Goal: Information Seeking & Learning: Learn about a topic

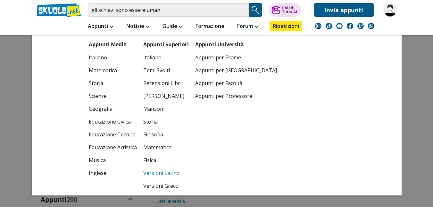
click at [162, 170] on link "Versioni Latino" at bounding box center [165, 172] width 45 height 13
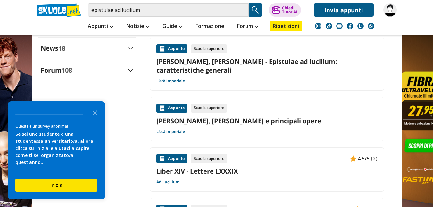
scroll to position [710, 0]
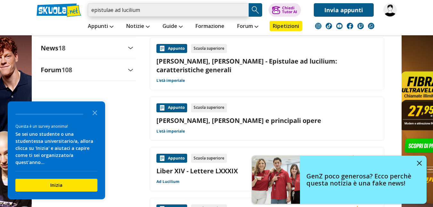
click at [193, 15] on input "epistulae ad lucilium" at bounding box center [168, 9] width 161 height 13
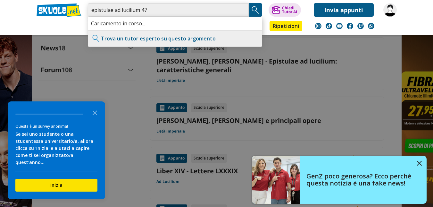
type input "epistulae ad lucilium 47"
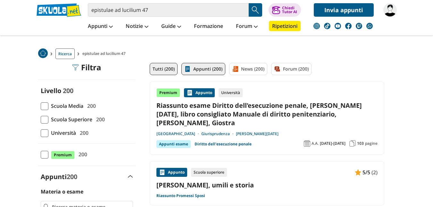
scroll to position [22, 0]
click at [202, 71] on link "Appunti (200)" at bounding box center [203, 69] width 44 height 12
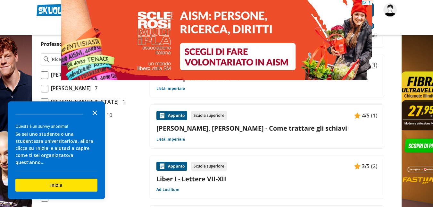
click at [96, 115] on icon "Close the survey" at bounding box center [94, 112] width 13 height 13
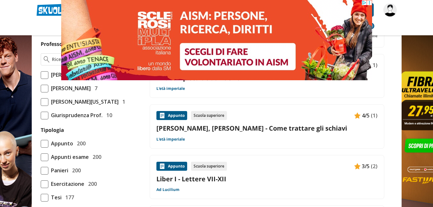
click at [175, 126] on link "[PERSON_NAME], [PERSON_NAME] - Come trattare gli schiavi" at bounding box center [266, 128] width 221 height 9
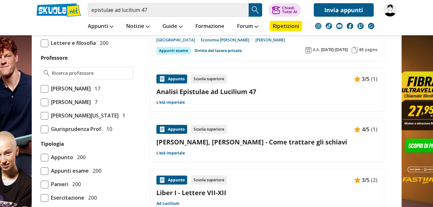
scroll to position [485, 0]
click at [212, 88] on link "Analisi Epistulae ad Lucilium 47" at bounding box center [266, 91] width 221 height 9
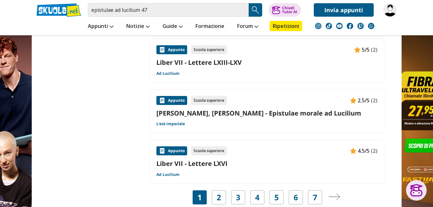
scroll to position [1080, 0]
click at [237, 108] on link "Seneca, Lucio Anneo - Epistulae morale ad Lucilium" at bounding box center [266, 112] width 221 height 9
